Goal: Task Accomplishment & Management: Manage account settings

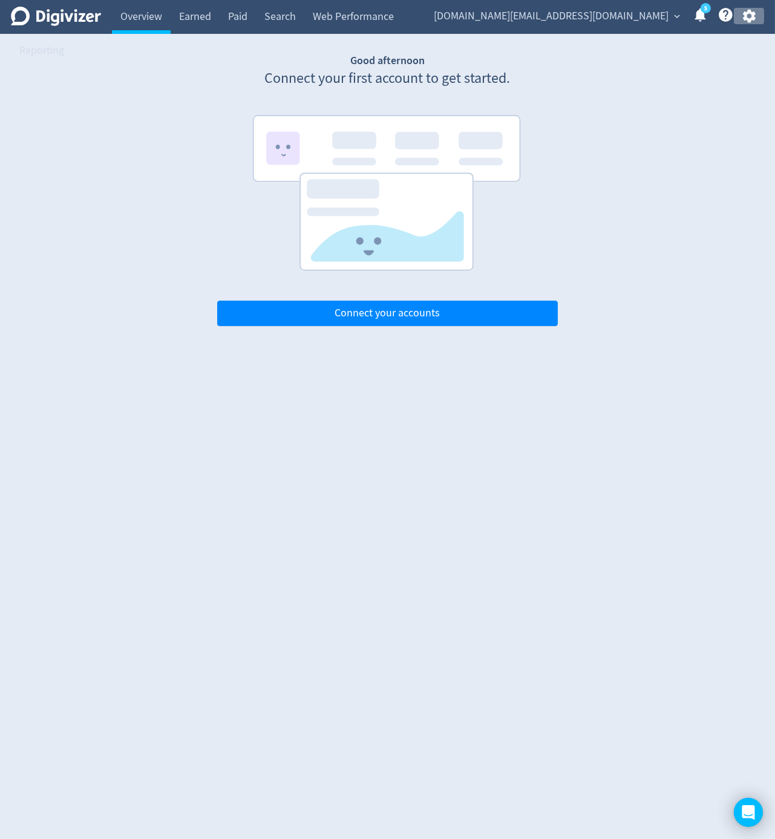
click at [753, 13] on icon "button" at bounding box center [748, 16] width 13 height 13
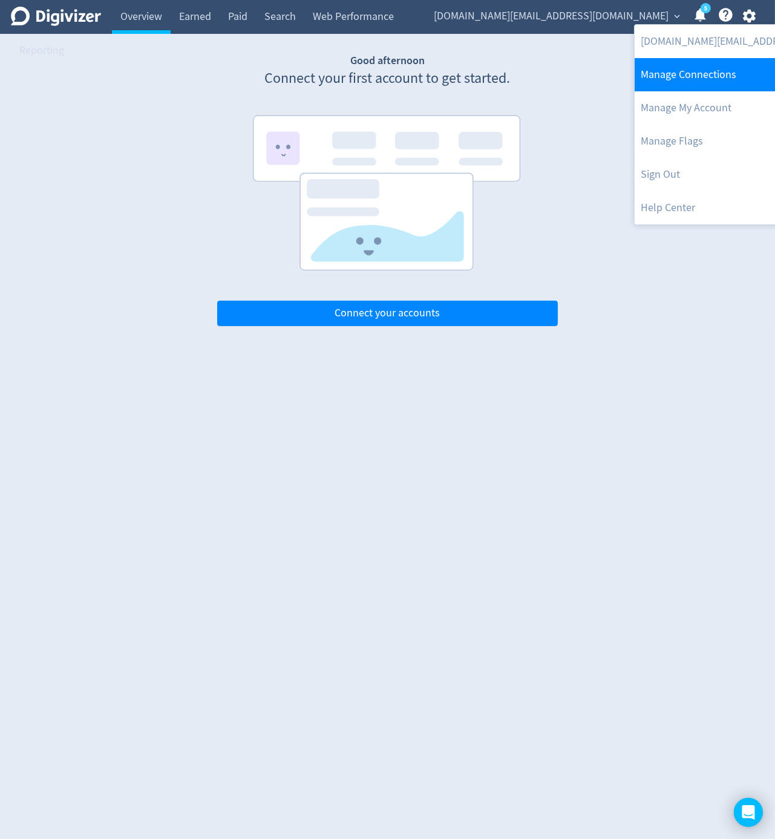
click at [733, 64] on link "Manage Connections" at bounding box center [757, 74] width 247 height 33
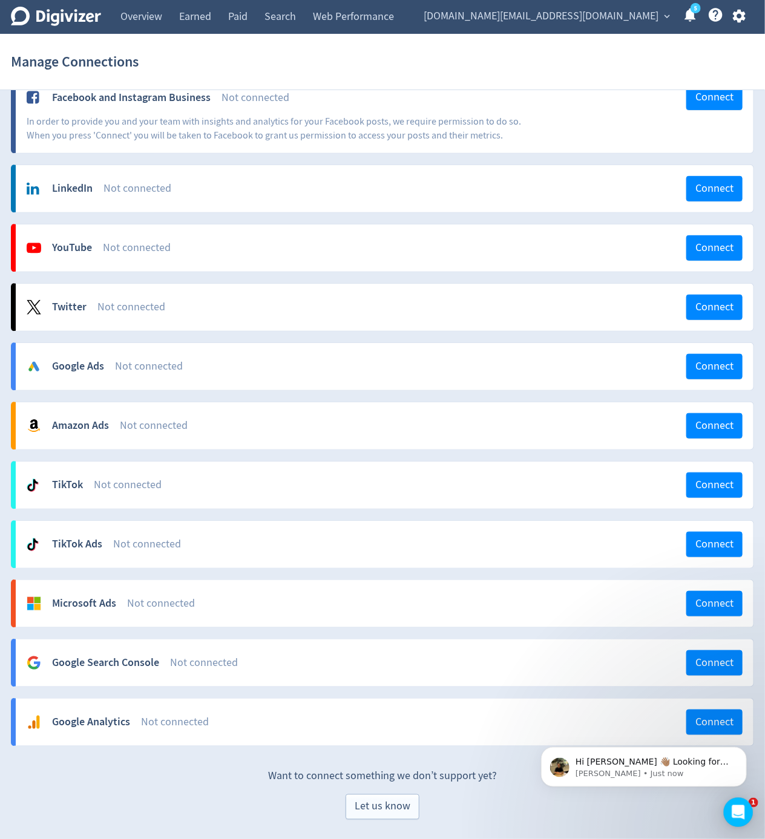
click at [728, 26] on div "[DOMAIN_NAME][EMAIL_ADDRESS][DOMAIN_NAME] expand_more 5 Help Center - Searchabl…" at bounding box center [582, 17] width 344 height 34
click at [737, 17] on icon "button" at bounding box center [739, 16] width 16 height 16
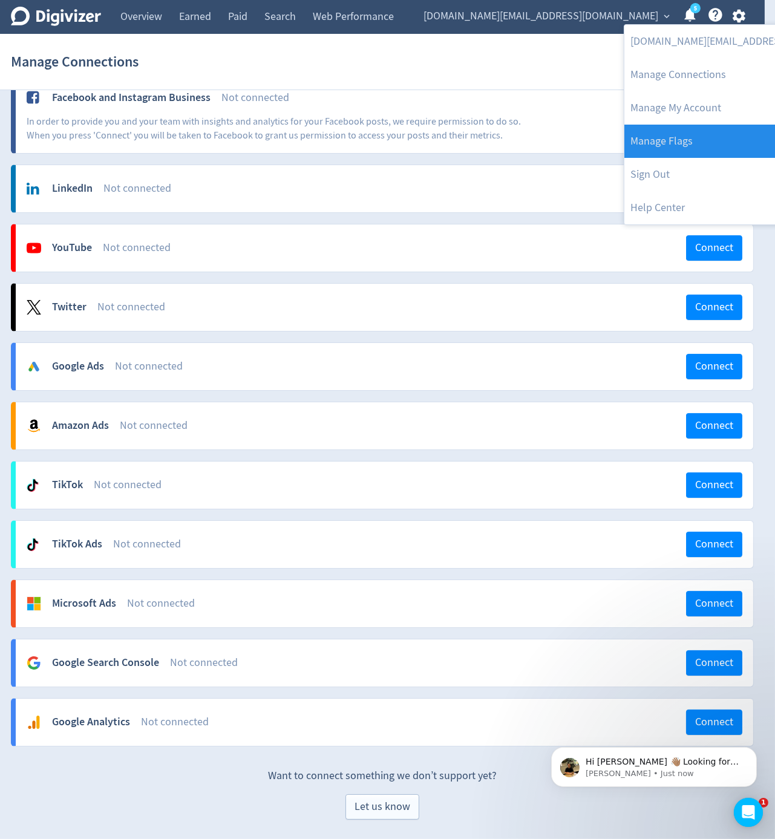
click at [715, 139] on link "Manage Flags" at bounding box center [747, 141] width 247 height 33
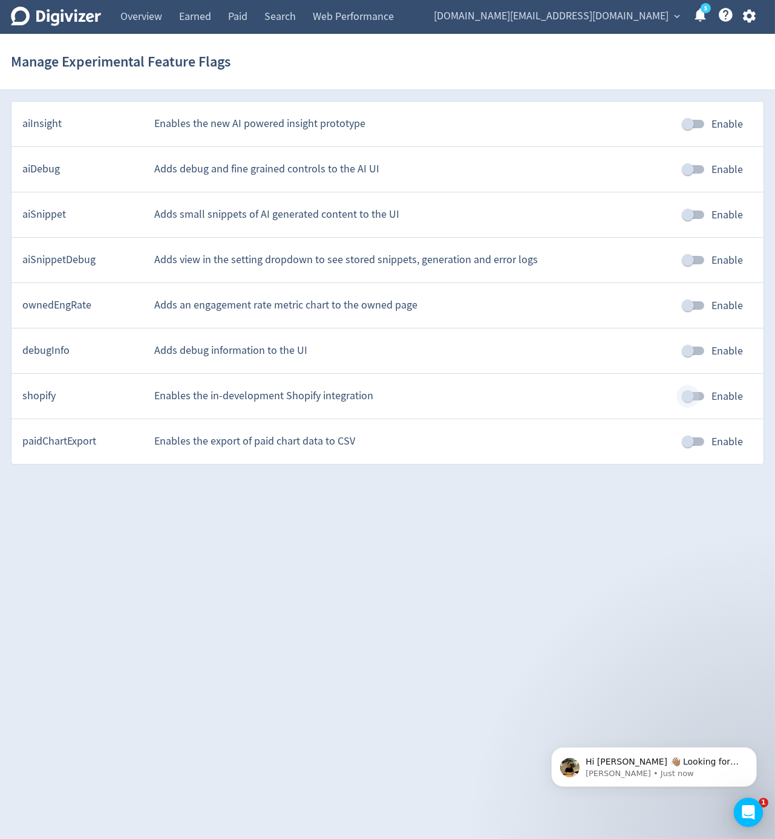
click at [682, 385] on input "Enable" at bounding box center [687, 396] width 69 height 23
checkbox input "true"
click at [745, 20] on icon "button" at bounding box center [749, 16] width 16 height 16
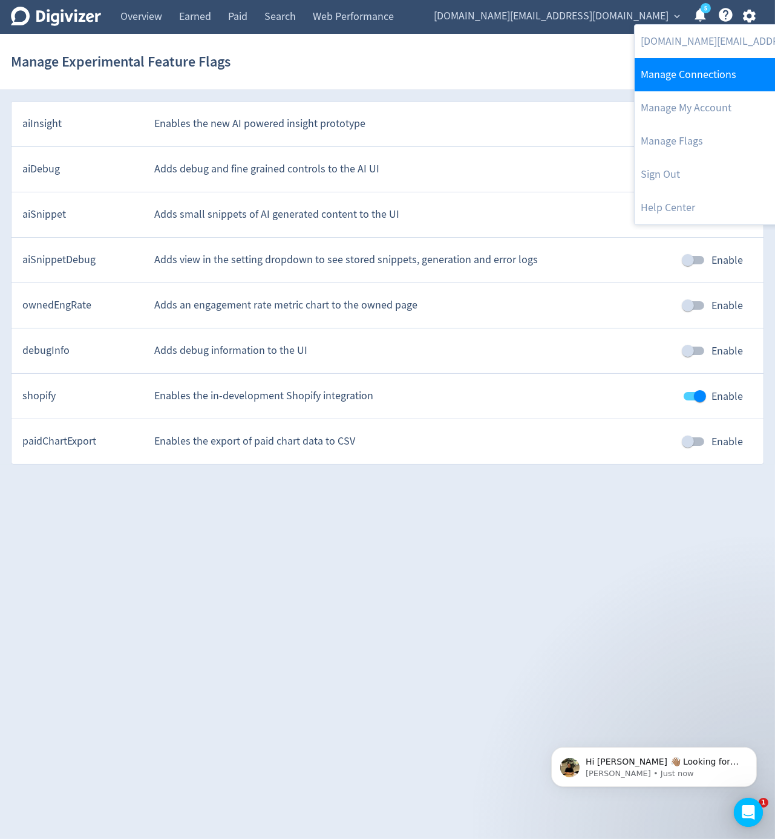
click at [720, 71] on link "Manage Connections" at bounding box center [757, 74] width 247 height 33
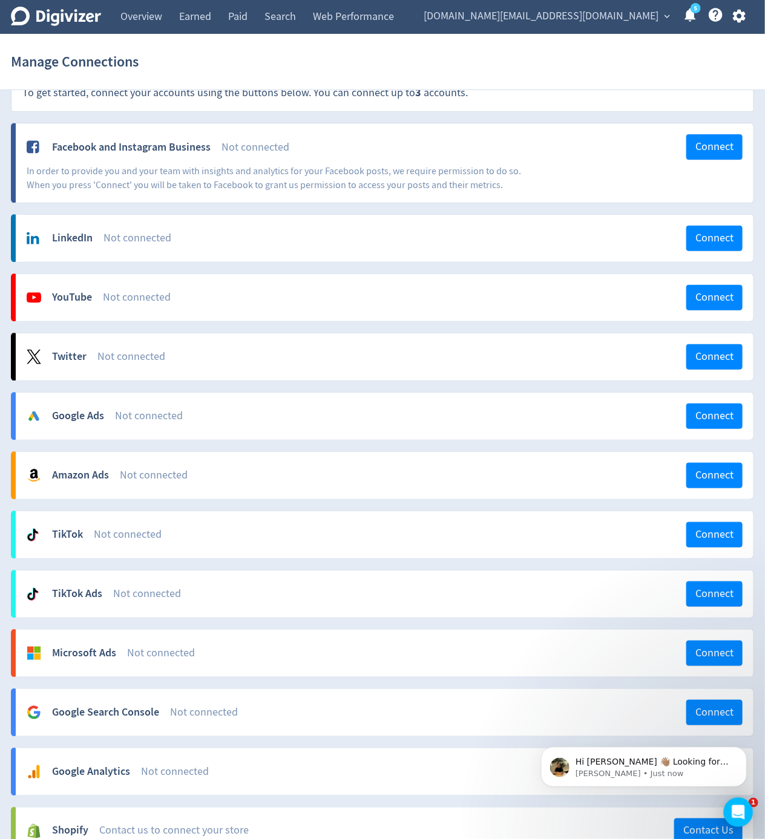
scroll to position [138, 0]
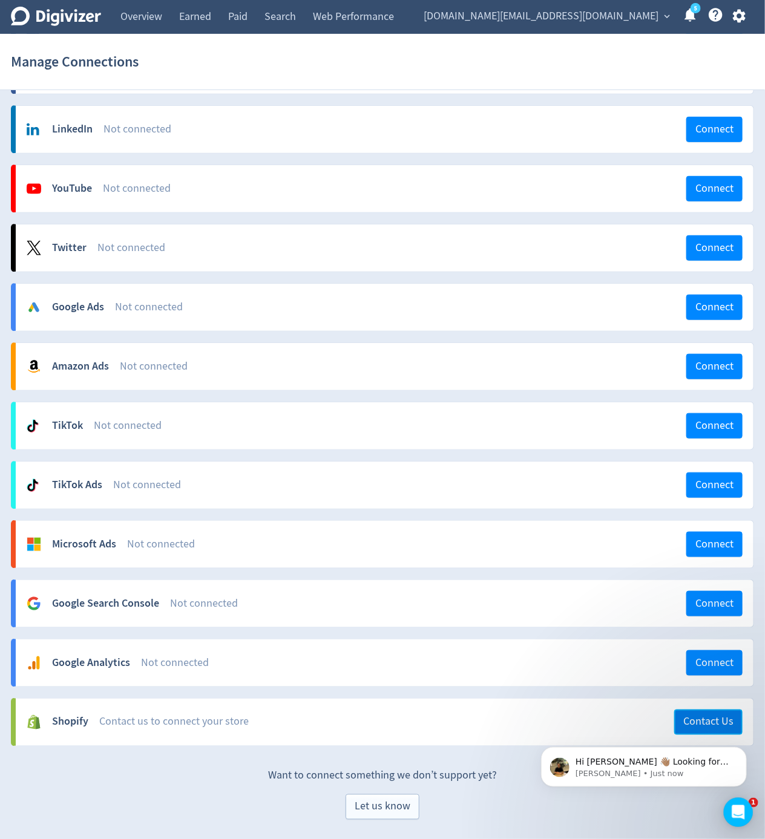
click at [714, 712] on button "Contact Us" at bounding box center [708, 721] width 68 height 25
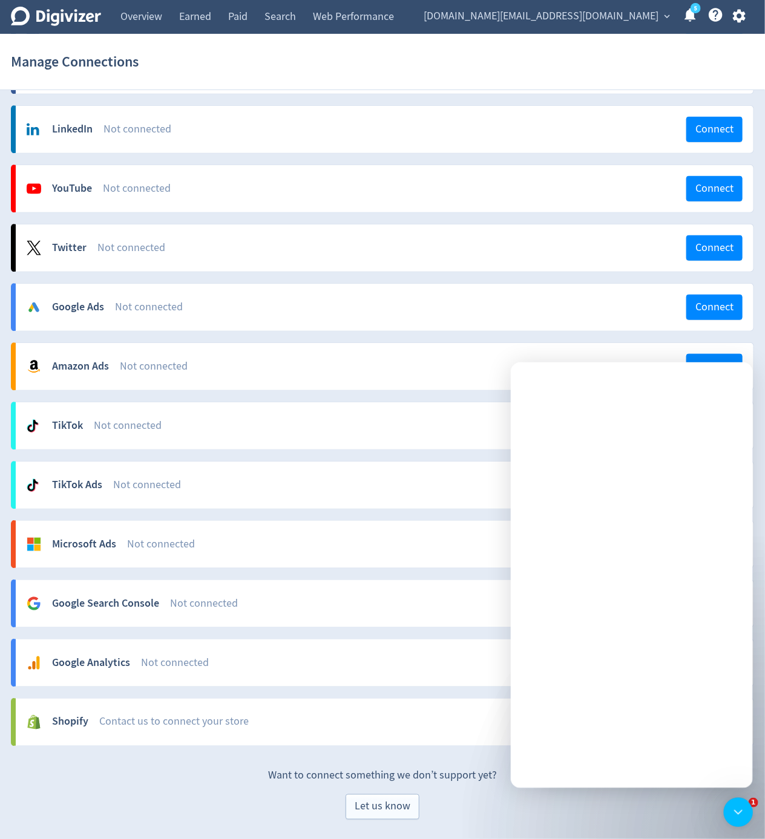
scroll to position [0, 0]
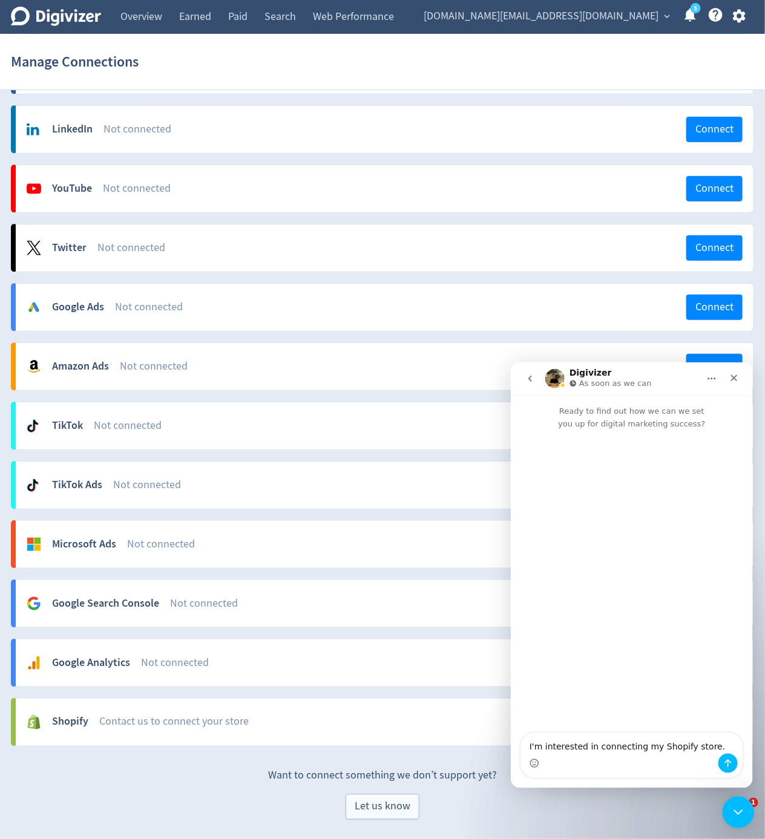
click at [739, 804] on icon "Close Intercom Messenger" at bounding box center [736, 810] width 15 height 15
